Goal: Task Accomplishment & Management: Manage account settings

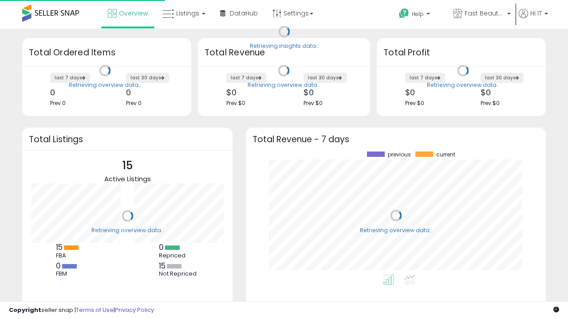
scroll to position [123, 282]
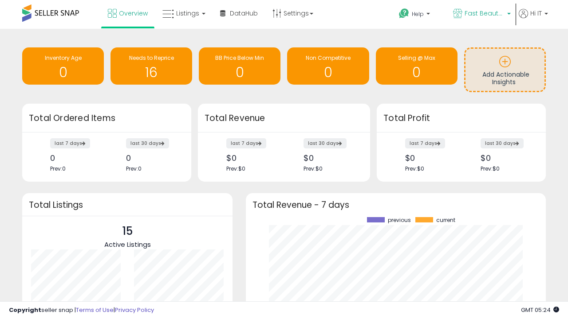
click at [481, 14] on span "Fast Beauty ([GEOGRAPHIC_DATA])" at bounding box center [484, 13] width 40 height 9
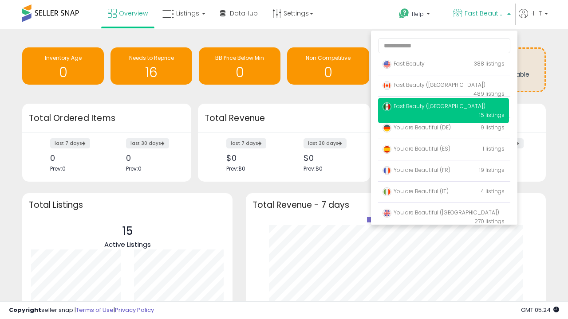
click at [443, 214] on span "You are Beautiful ([GEOGRAPHIC_DATA])" at bounding box center [440, 213] width 117 height 8
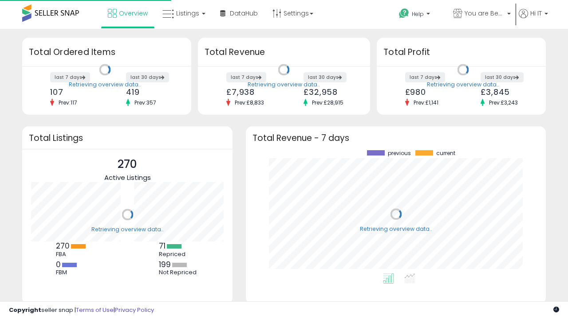
scroll to position [123, 282]
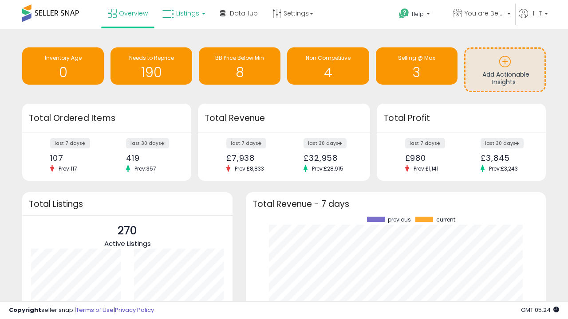
click at [183, 13] on span "Listings" at bounding box center [187, 13] width 23 height 9
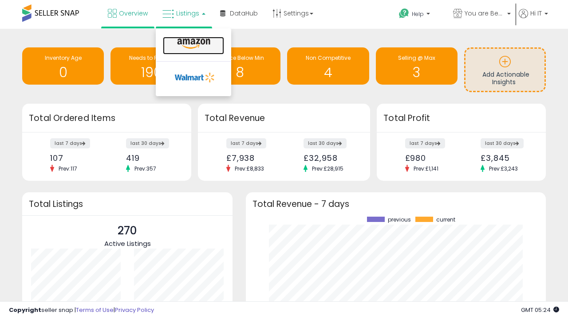
click at [193, 44] on icon at bounding box center [193, 44] width 39 height 12
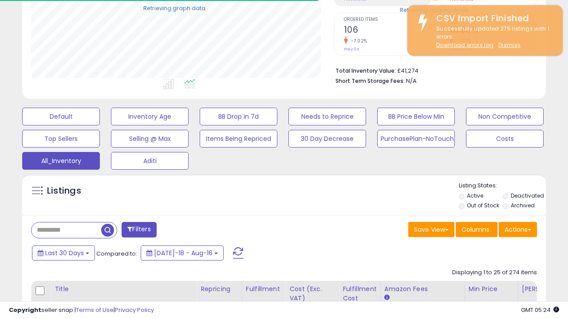
scroll to position [182, 303]
click at [63, 252] on span "Last 30 Days" at bounding box center [64, 253] width 39 height 9
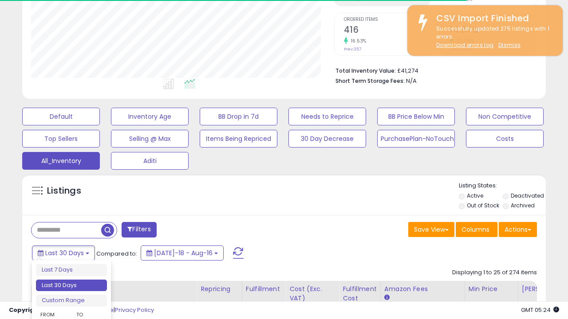
click at [71, 286] on li "Last 30 Days" at bounding box center [71, 286] width 71 height 12
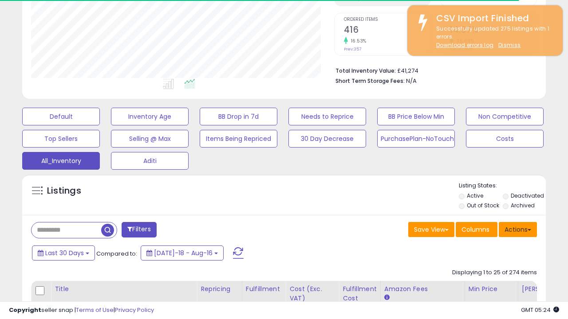
click at [518, 229] on button "Actions" at bounding box center [518, 229] width 38 height 15
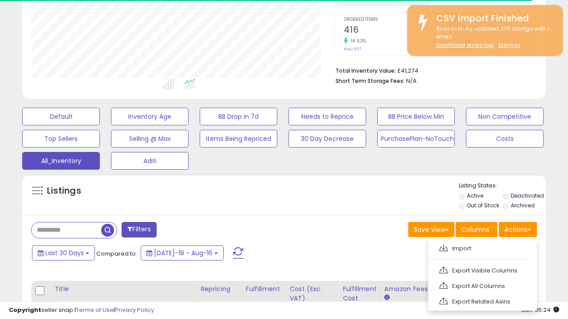
click at [481, 285] on link "Export All Columns" at bounding box center [481, 286] width 97 height 14
